Goal: Task Accomplishment & Management: Use online tool/utility

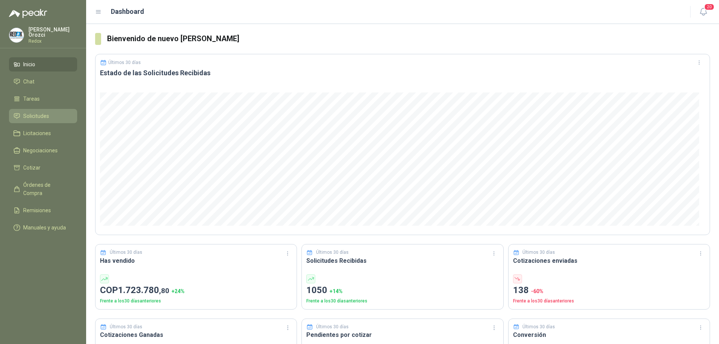
click at [43, 117] on span "Solicitudes" at bounding box center [36, 116] width 26 height 8
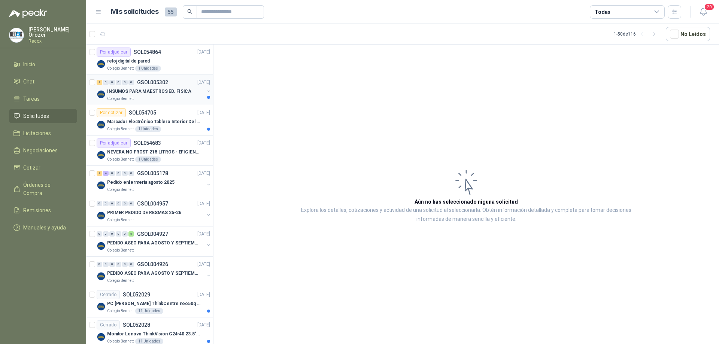
click at [153, 98] on div "Colegio Bennett" at bounding box center [155, 99] width 97 height 6
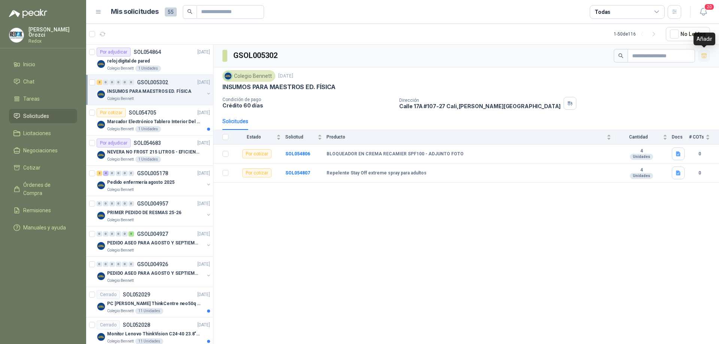
click at [703, 57] on icon "button" at bounding box center [704, 56] width 6 height 6
click at [33, 162] on link "Cotizar 2" at bounding box center [43, 168] width 68 height 14
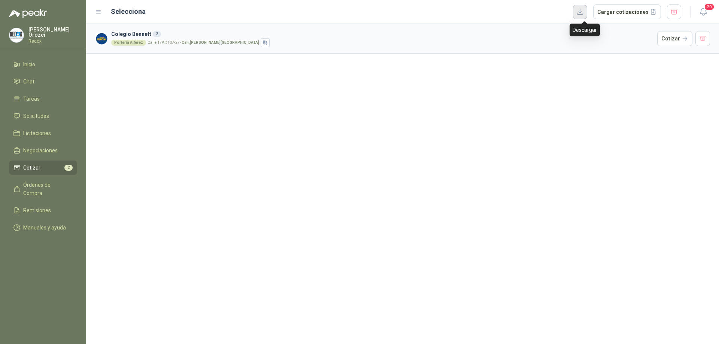
click at [583, 13] on button "button" at bounding box center [580, 12] width 14 height 14
click at [61, 166] on li "Cotizar 2" at bounding box center [42, 168] width 59 height 8
click at [702, 42] on button "button" at bounding box center [702, 38] width 15 height 15
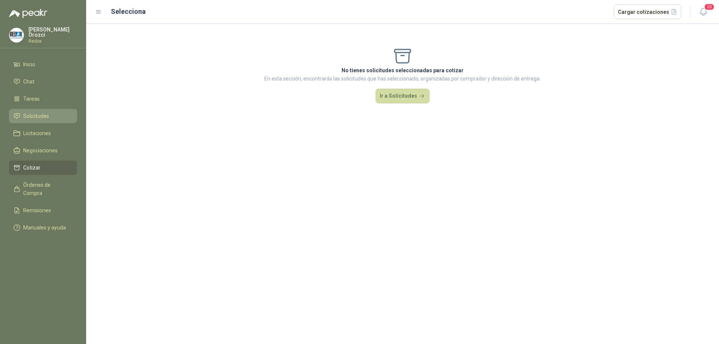
click at [38, 112] on span "Solicitudes" at bounding box center [36, 116] width 26 height 8
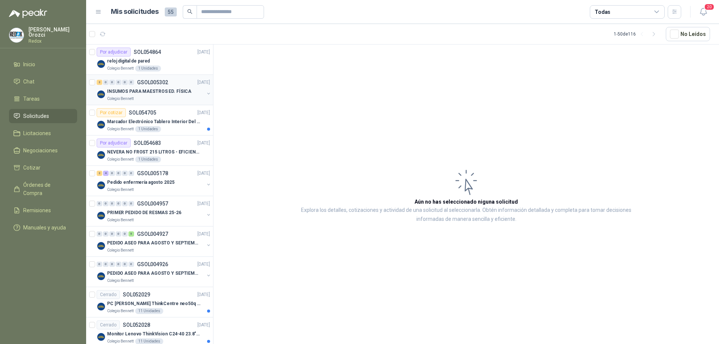
click at [159, 97] on div "Colegio Bennett" at bounding box center [155, 99] width 97 height 6
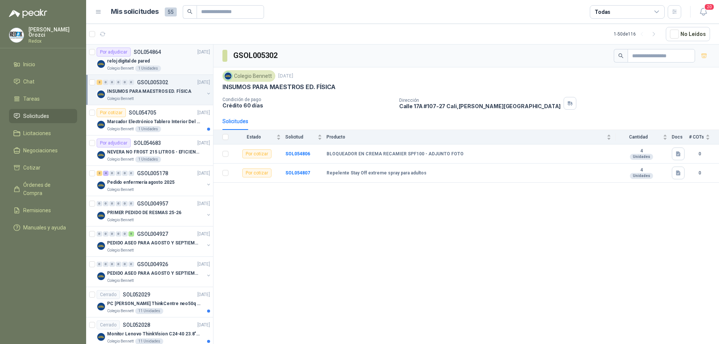
click at [177, 65] on div "Colegio [PERSON_NAME] 1 Unidades" at bounding box center [158, 68] width 103 height 6
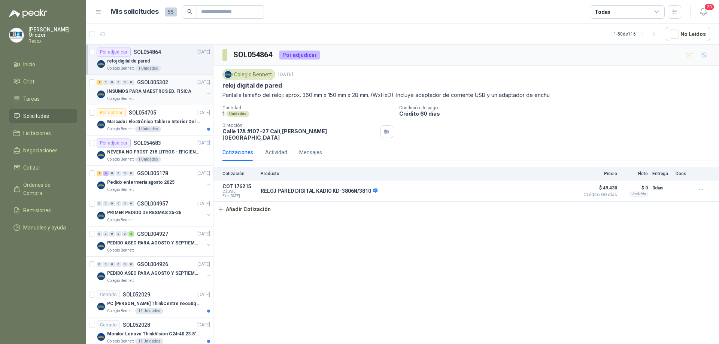
click at [174, 97] on div "Colegio Bennett" at bounding box center [155, 99] width 97 height 6
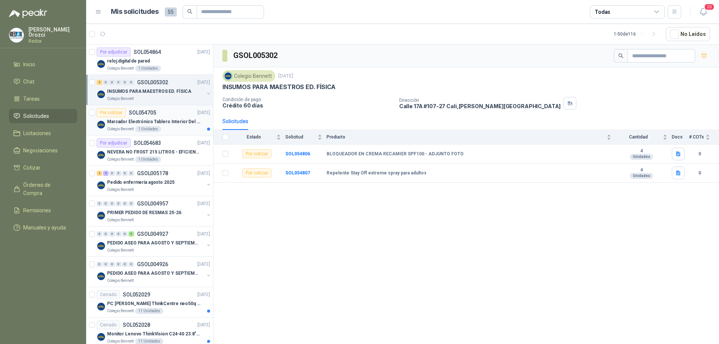
click at [170, 132] on div "Colegio [PERSON_NAME] 1 Unidades" at bounding box center [158, 129] width 103 height 6
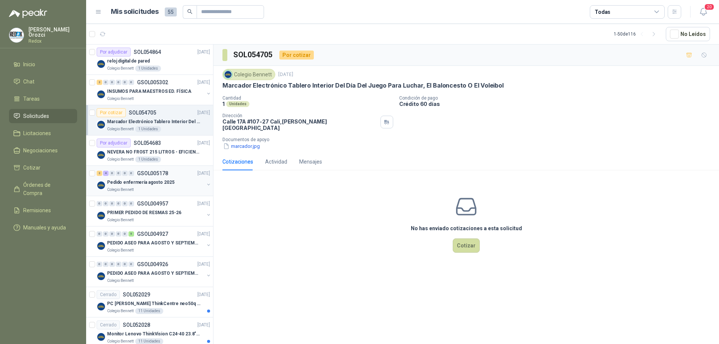
click at [177, 186] on div "Pedido enfermería agosto 2025" at bounding box center [155, 182] width 97 height 9
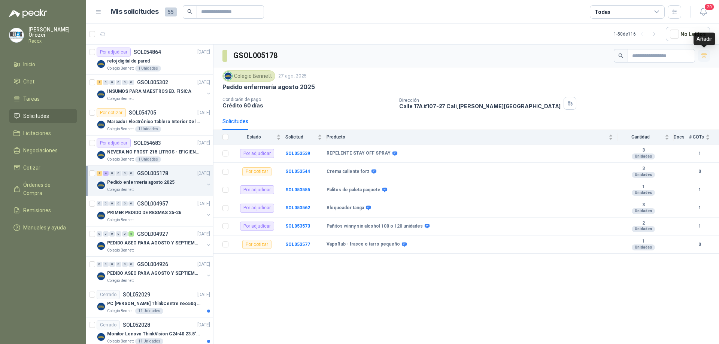
click at [705, 57] on icon "button" at bounding box center [704, 56] width 6 height 6
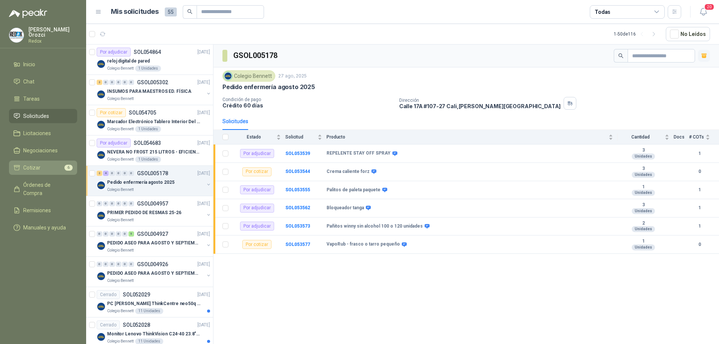
click at [51, 172] on link "Cotizar 6" at bounding box center [43, 168] width 68 height 14
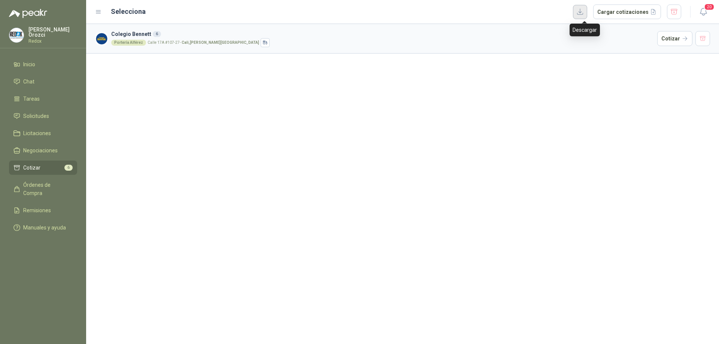
click at [584, 15] on button "button" at bounding box center [580, 12] width 14 height 14
click at [471, 185] on div "Colegio [PERSON_NAME] 6 Portería Alférez [STREET_ADDRESS][PERSON_NAME] Cotizar" at bounding box center [402, 184] width 633 height 320
click at [48, 170] on li "Cotizar 6" at bounding box center [42, 168] width 59 height 8
click at [704, 39] on button "button" at bounding box center [702, 38] width 15 height 15
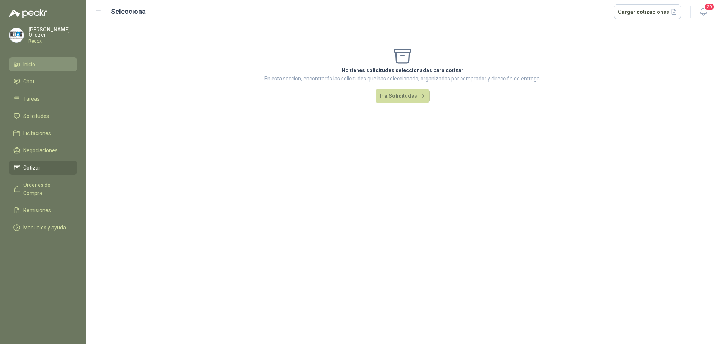
click at [33, 65] on span "Inicio" at bounding box center [29, 64] width 12 height 8
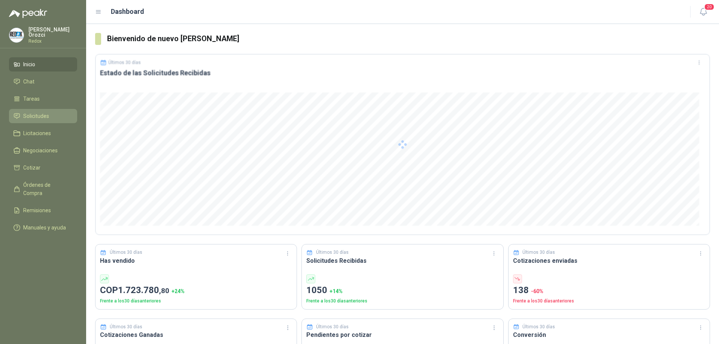
click at [36, 114] on span "Solicitudes" at bounding box center [36, 116] width 26 height 8
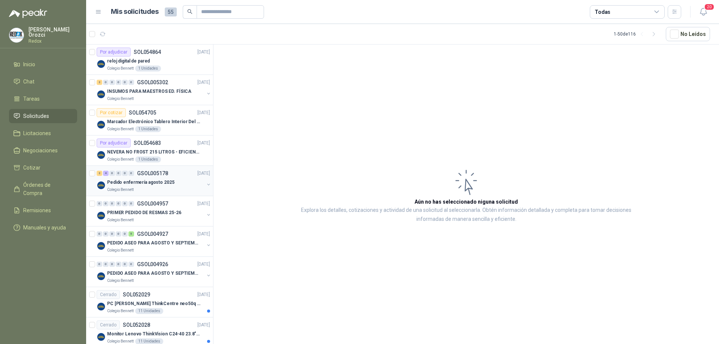
click at [160, 188] on div "Colegio Bennett" at bounding box center [155, 190] width 97 height 6
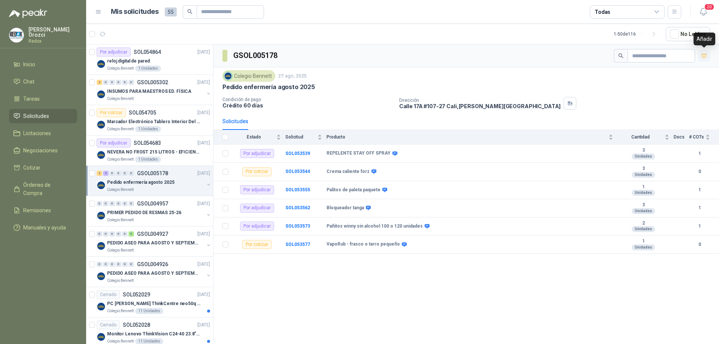
click at [705, 55] on icon "button" at bounding box center [703, 56] width 5 height 4
click at [704, 54] on icon "button" at bounding box center [704, 54] width 6 height 1
click at [704, 54] on icon "button" at bounding box center [704, 56] width 6 height 6
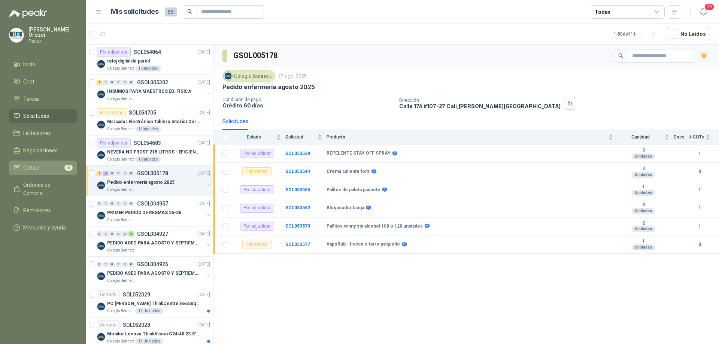
click at [45, 169] on li "Cotizar 6" at bounding box center [42, 168] width 59 height 8
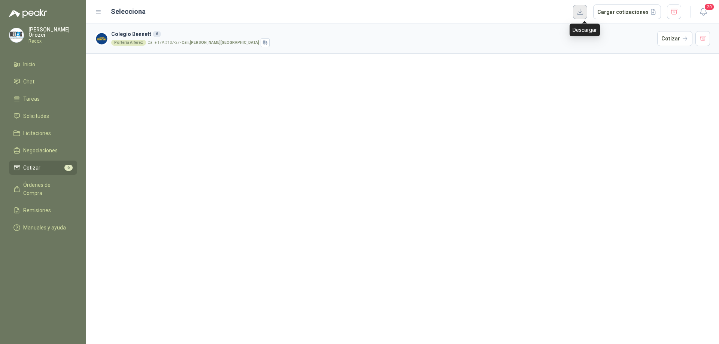
click at [586, 12] on button "button" at bounding box center [580, 12] width 14 height 14
click at [625, 15] on button "Cargar cotizaciones" at bounding box center [627, 11] width 68 height 15
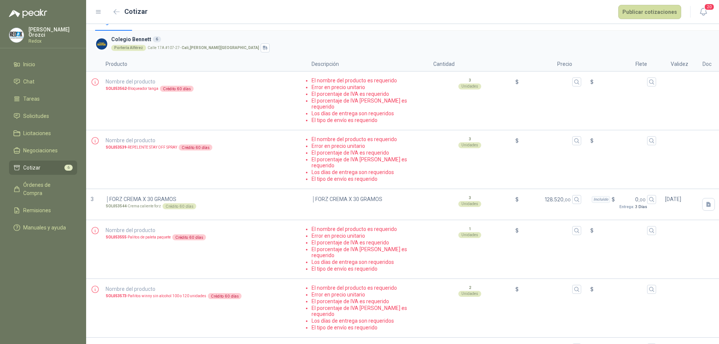
scroll to position [20, 0]
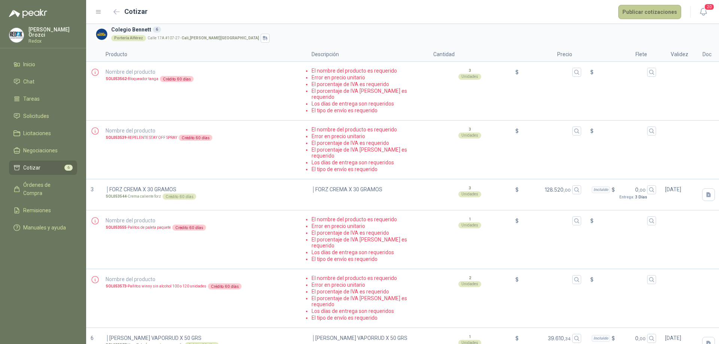
click at [631, 10] on button "Publicar cotizaciones" at bounding box center [649, 12] width 63 height 14
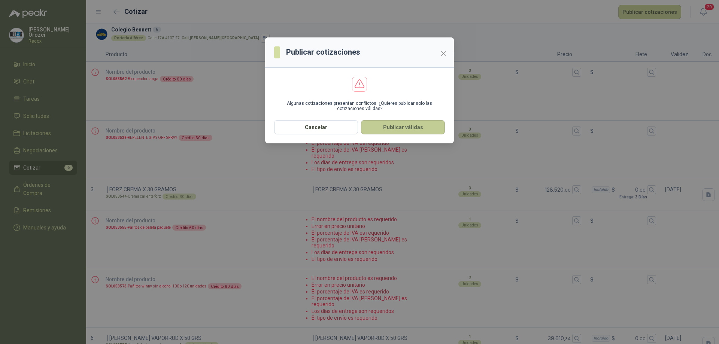
click at [408, 128] on button "Publicar válidas" at bounding box center [403, 127] width 84 height 14
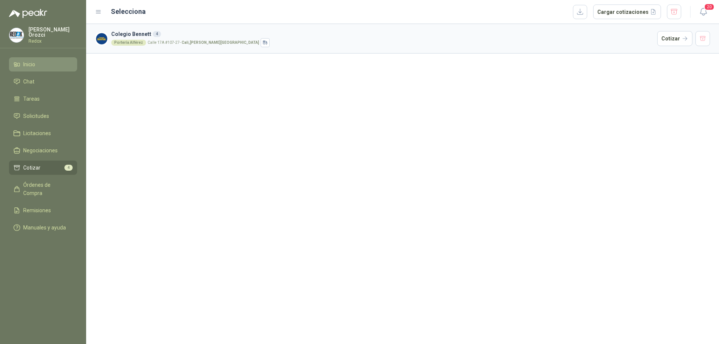
click at [38, 68] on li "Inicio" at bounding box center [42, 64] width 59 height 8
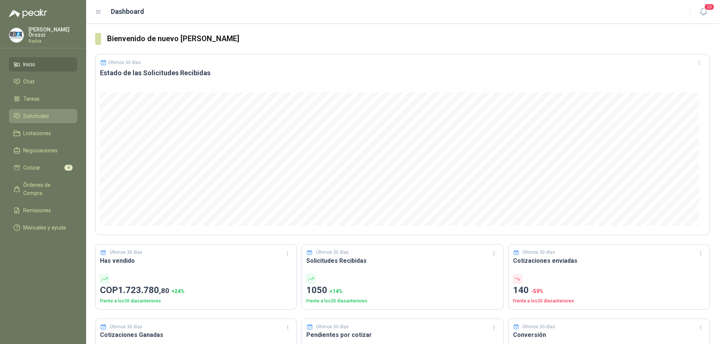
click at [46, 115] on span "Solicitudes" at bounding box center [36, 116] width 26 height 8
